Goal: Task Accomplishment & Management: Manage account settings

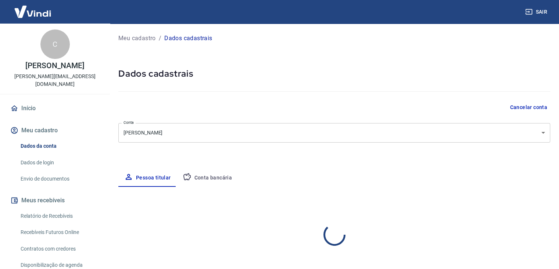
select select "SP"
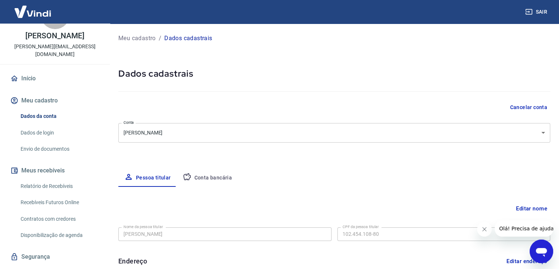
scroll to position [110, 0]
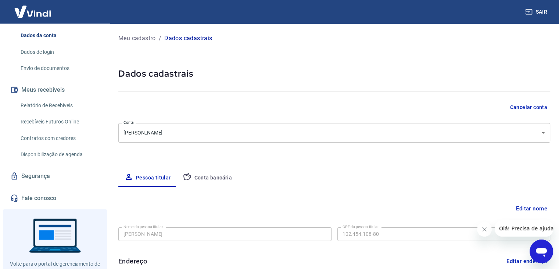
click at [40, 45] on link "Dados de login" at bounding box center [59, 52] width 83 height 15
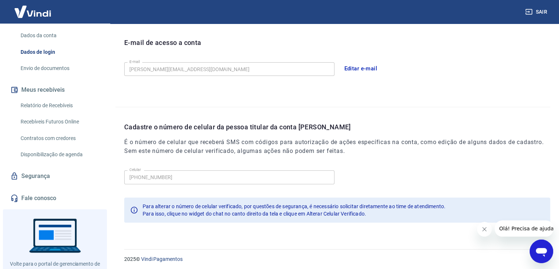
scroll to position [202, 0]
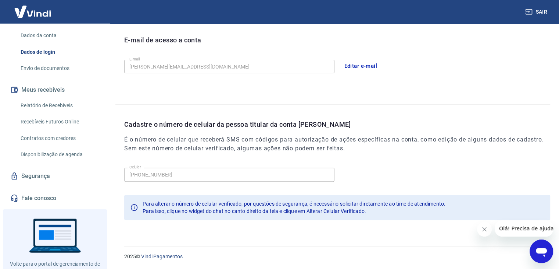
click at [31, 168] on link "Segurança" at bounding box center [55, 176] width 92 height 16
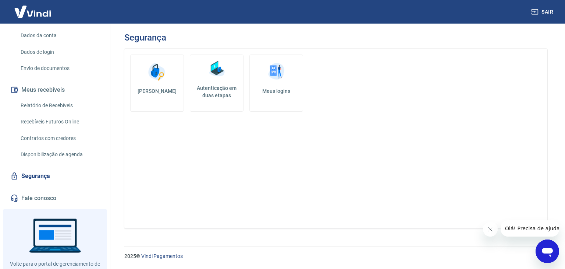
click at [221, 76] on img at bounding box center [217, 69] width 22 height 22
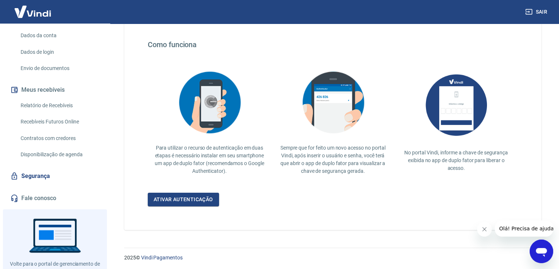
scroll to position [130, 0]
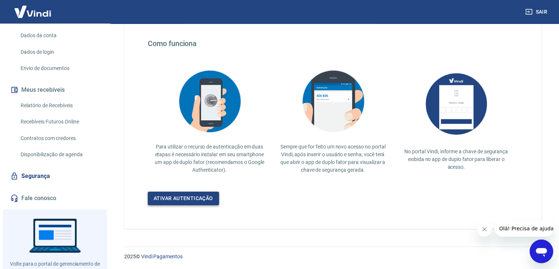
click at [193, 199] on link "Ativar autenticação" at bounding box center [183, 198] width 71 height 14
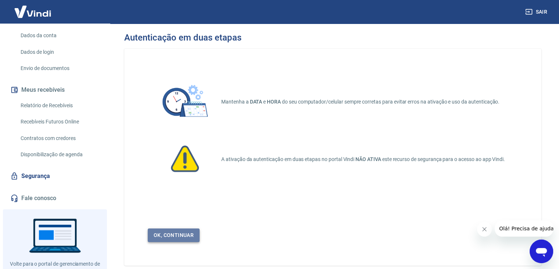
click at [174, 232] on link "Ok, continuar" at bounding box center [174, 235] width 52 height 14
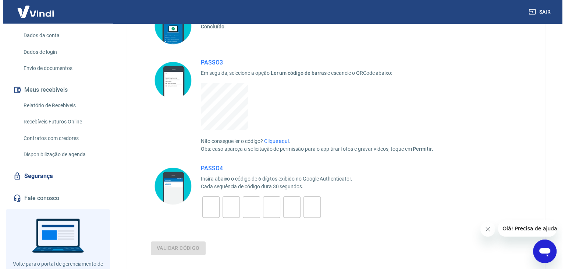
scroll to position [147, 0]
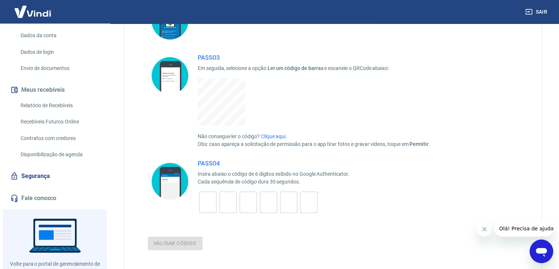
click at [207, 201] on input "tel" at bounding box center [207, 202] width 17 height 16
type input "7"
type input "3"
type input "2"
type input "1"
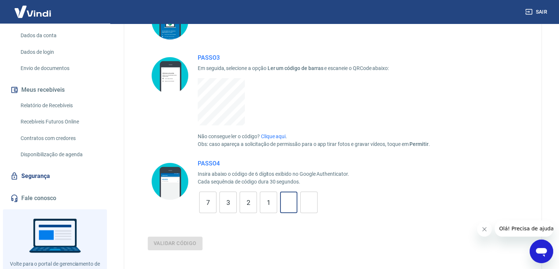
type input "0"
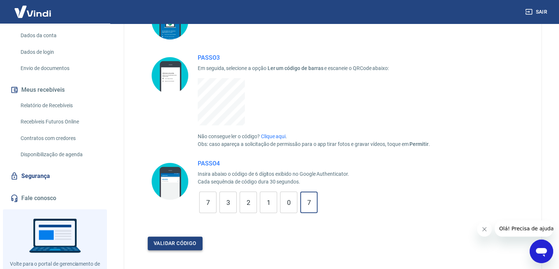
type input "7"
click at [184, 243] on button "Validar código" at bounding box center [175, 243] width 55 height 14
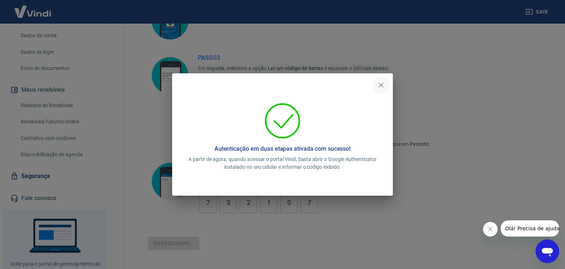
click at [381, 86] on icon "close" at bounding box center [380, 84] width 5 height 5
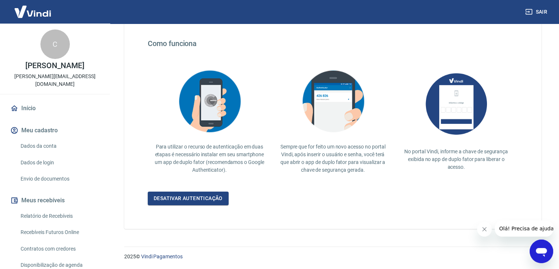
click at [538, 9] on button "Sair" at bounding box center [537, 12] width 26 height 14
